Goal: Navigation & Orientation: Find specific page/section

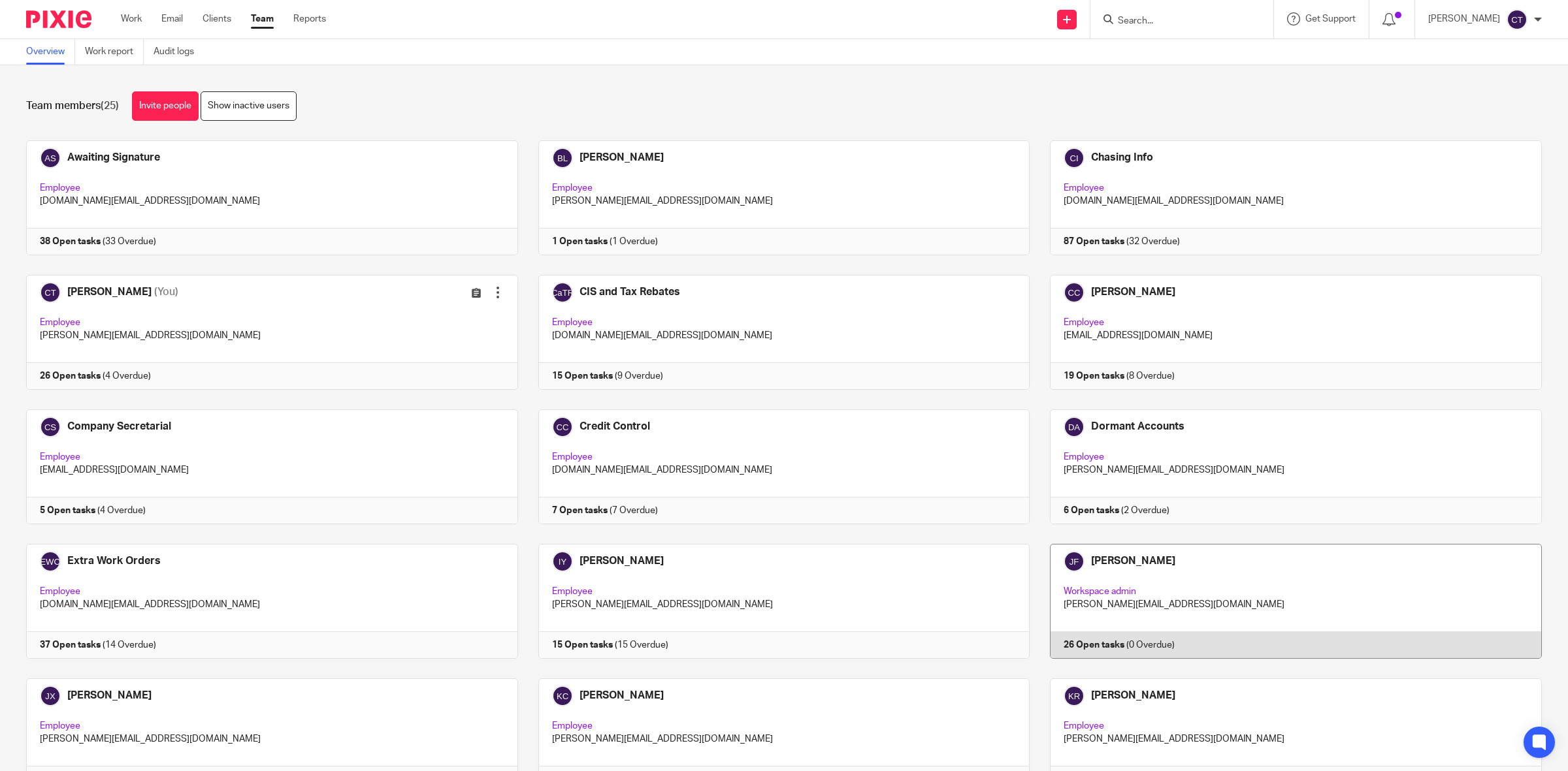
click at [1170, 589] on link at bounding box center [1286, 601] width 513 height 115
